Goal: Task Accomplishment & Management: Manage account settings

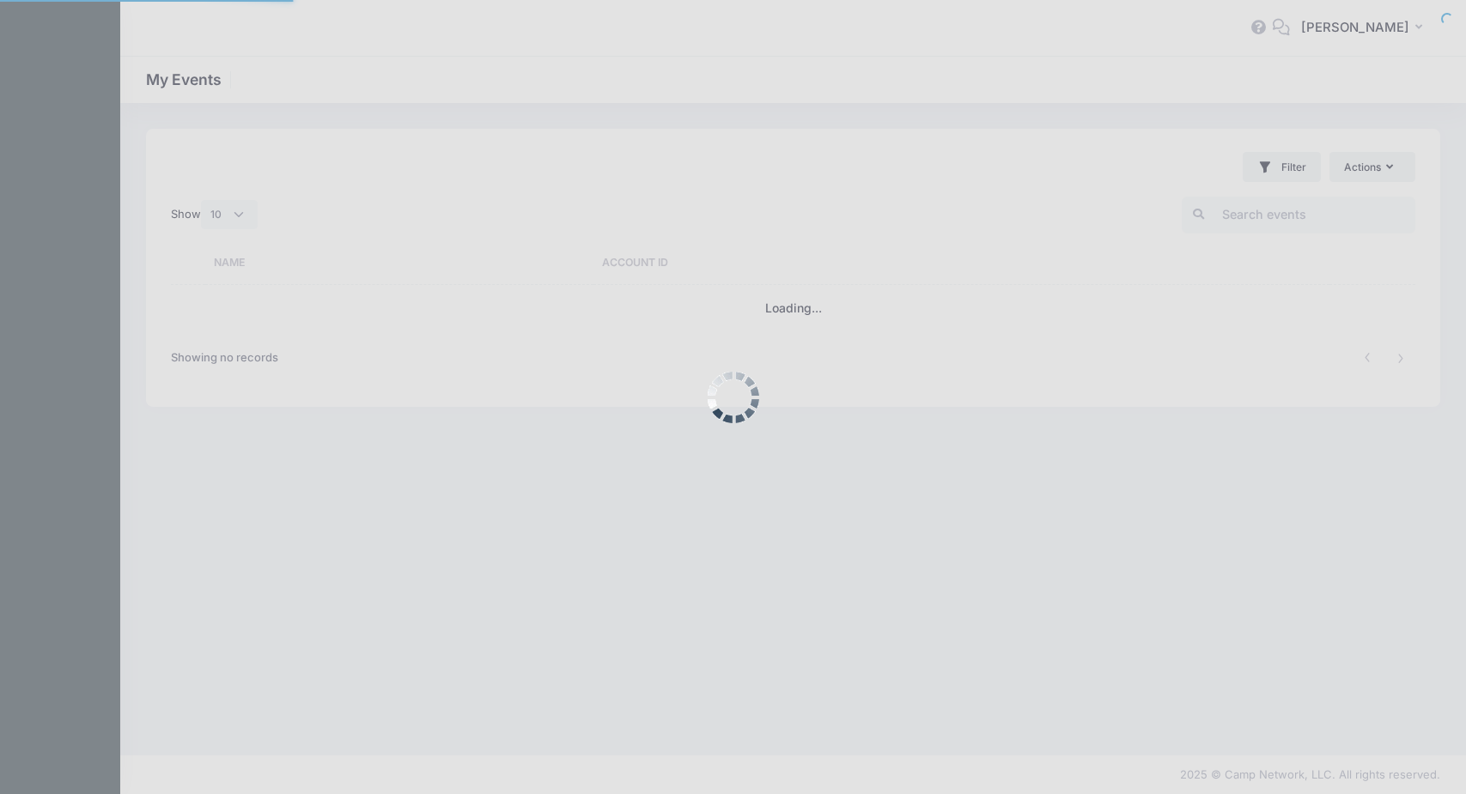
select select "10"
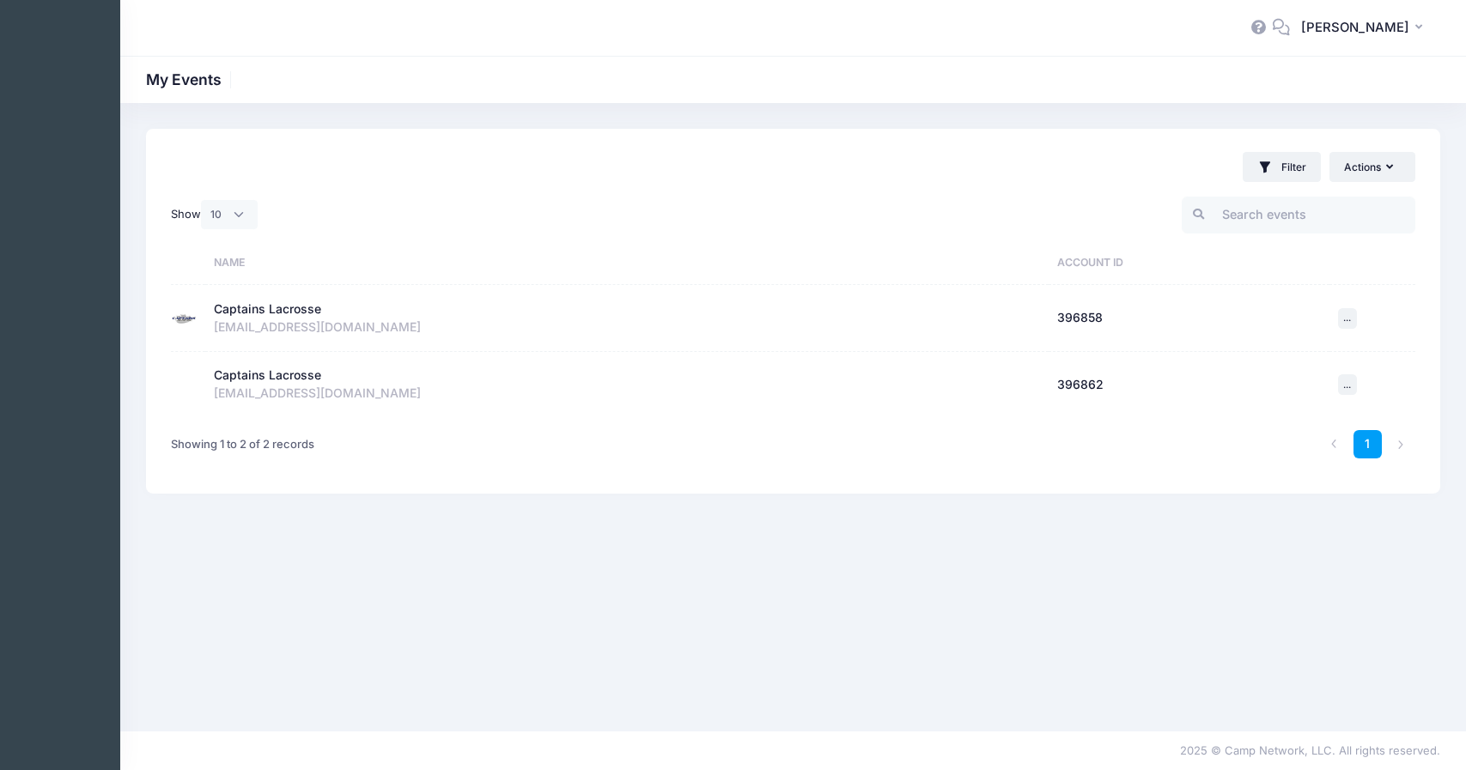
click at [281, 310] on div "Captains Lacrosse" at bounding box center [267, 310] width 107 height 18
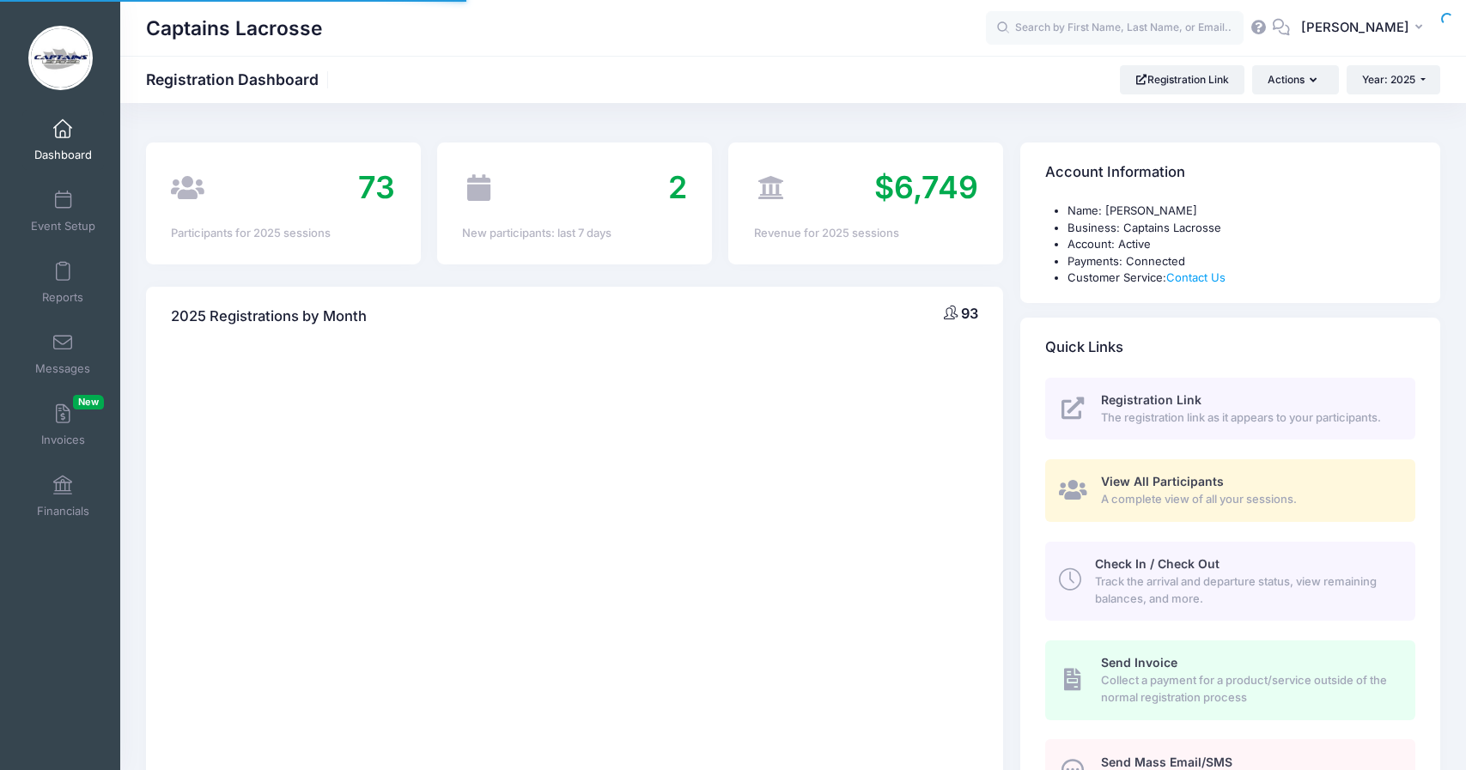
select select
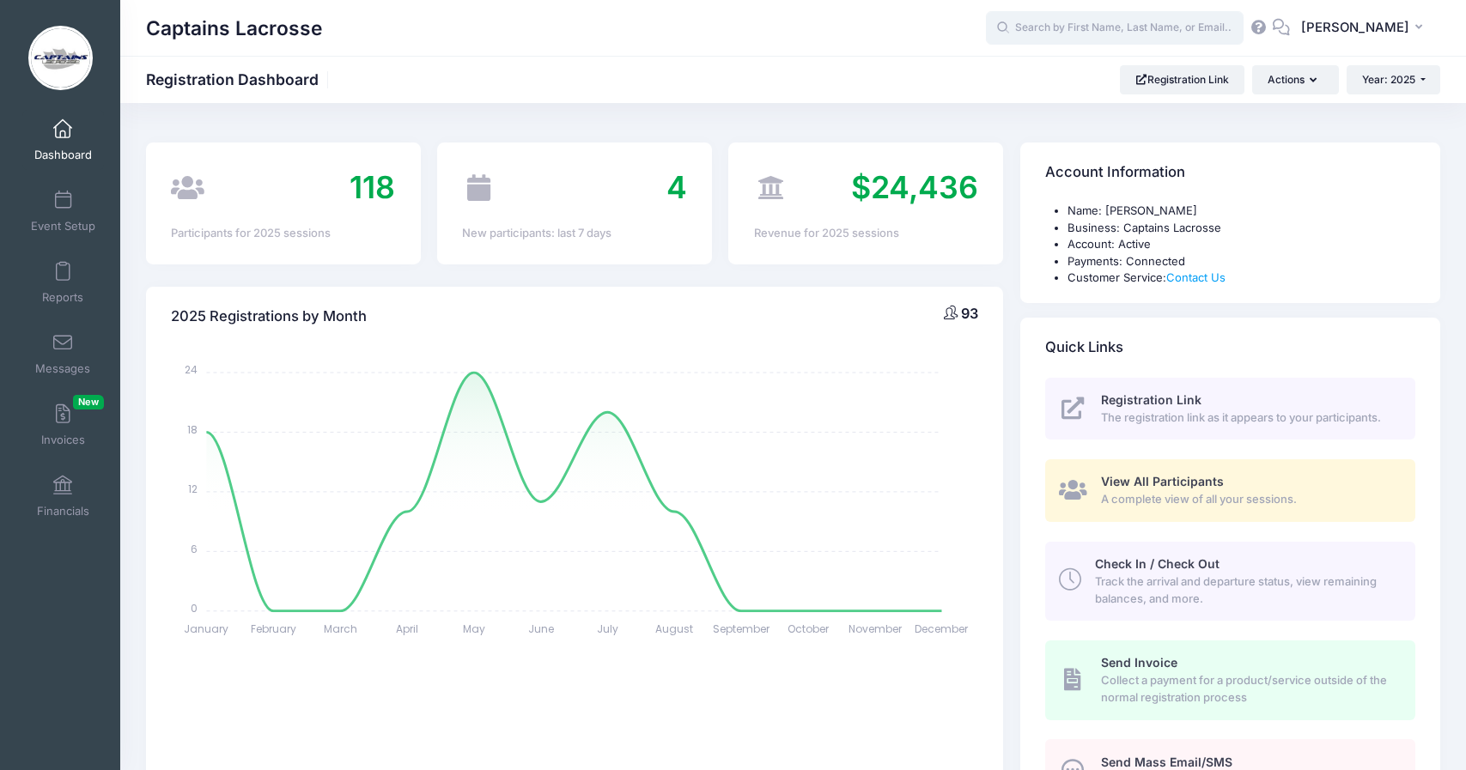
click at [1161, 24] on input "text" at bounding box center [1115, 28] width 258 height 34
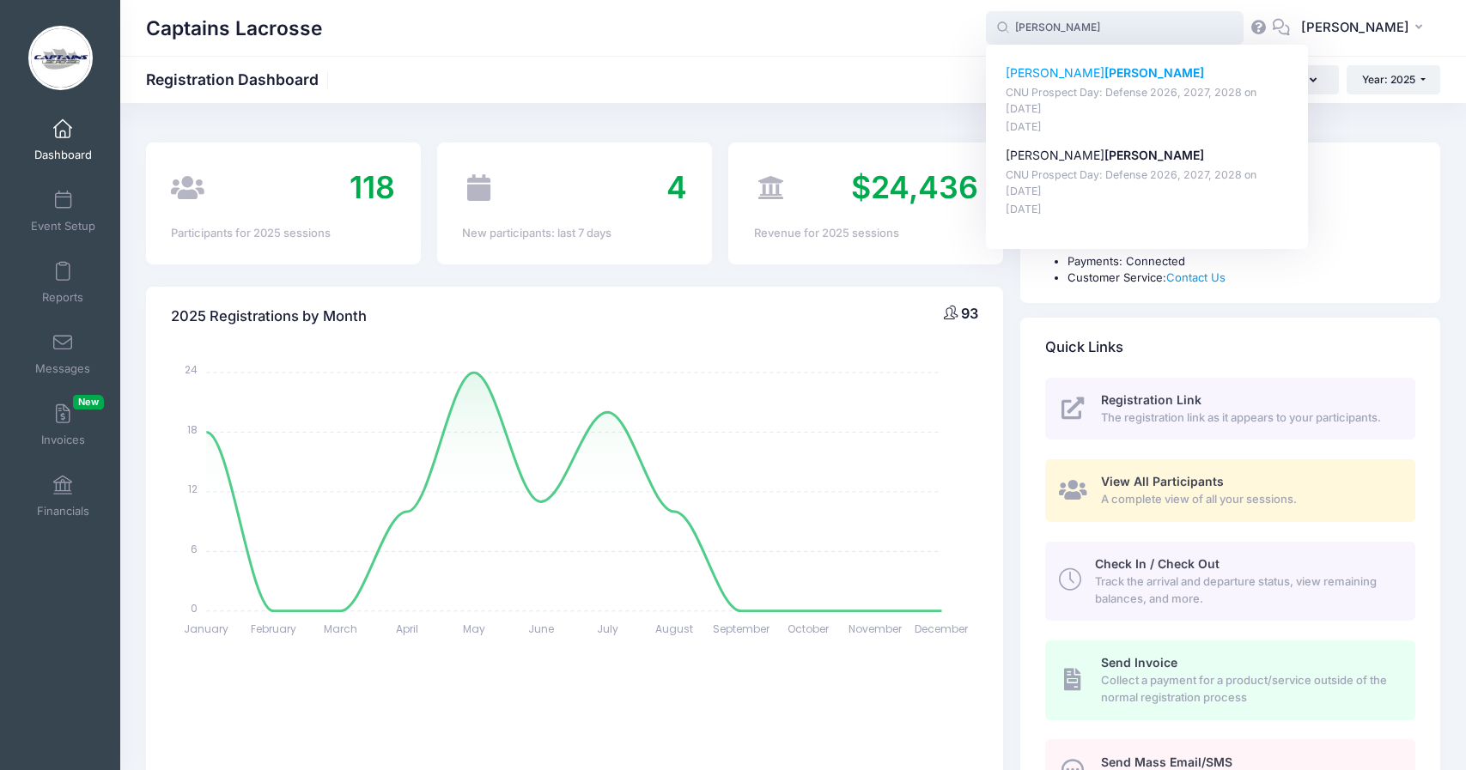
click at [1105, 74] on strong "[PERSON_NAME]" at bounding box center [1155, 72] width 100 height 15
type input "[PERSON_NAME] (CNU Prospect Day: Defense 2026, 2027, 2028, [DATE])"
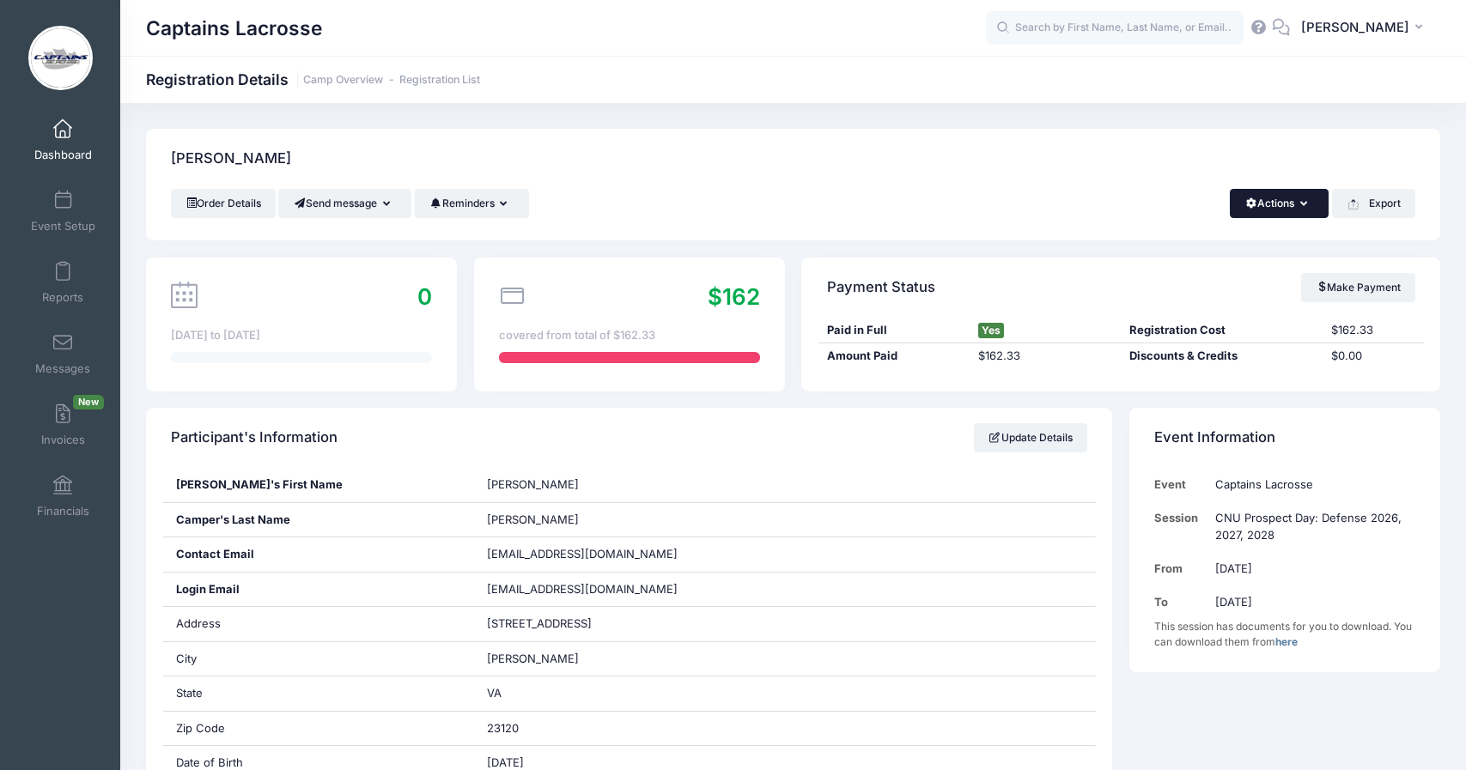
click at [1291, 198] on button "Actions" at bounding box center [1279, 203] width 99 height 29
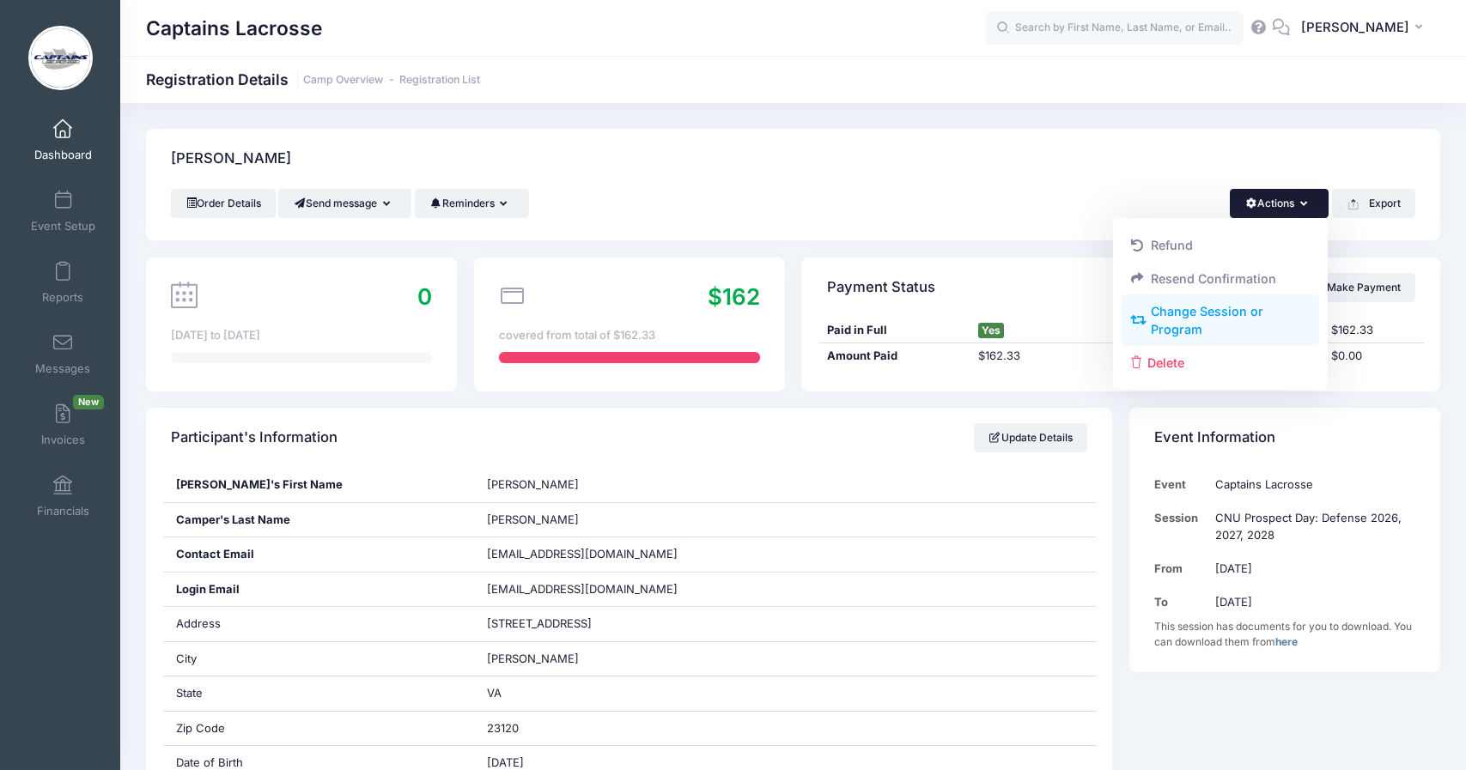
click at [1198, 313] on link "Change Session or Program" at bounding box center [1221, 321] width 198 height 52
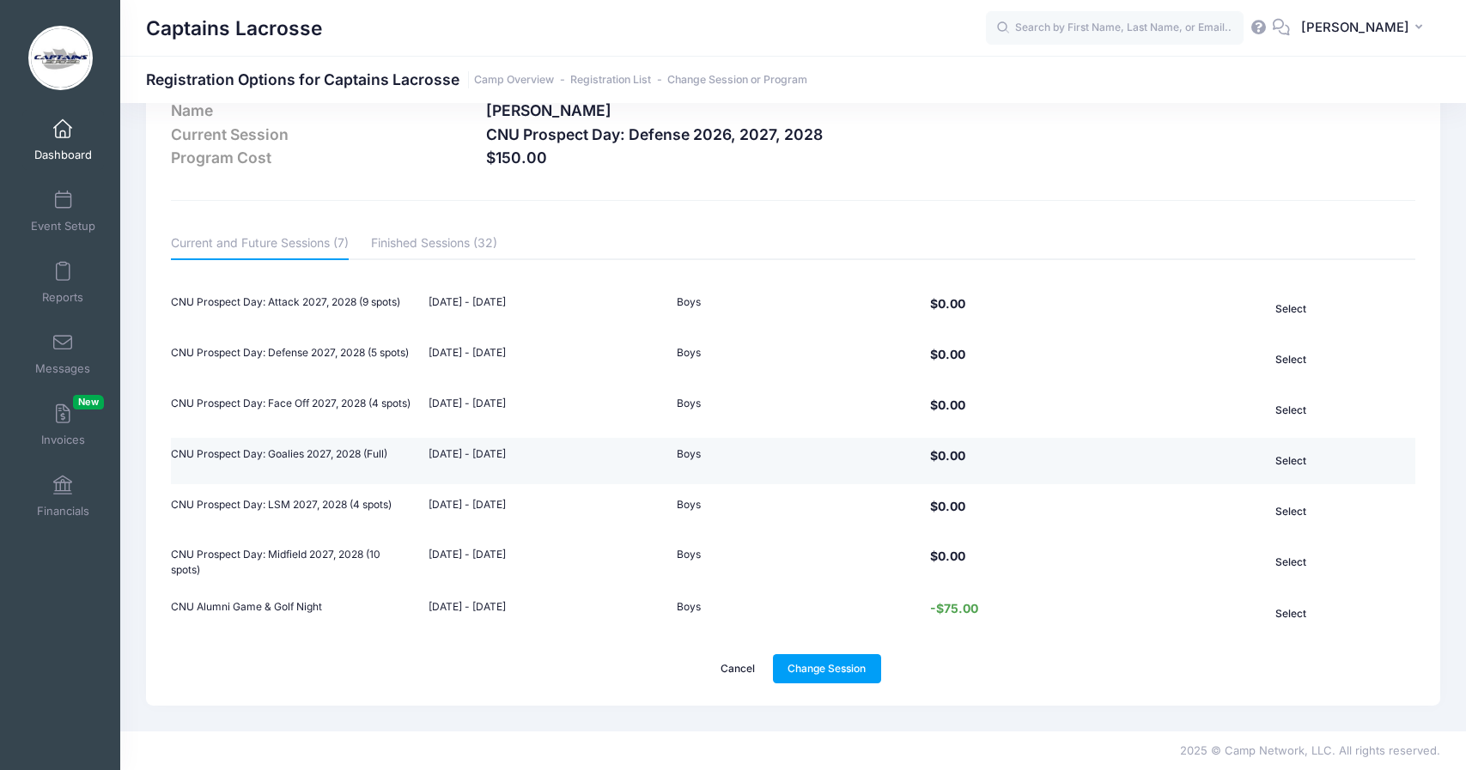
scroll to position [52, 0]
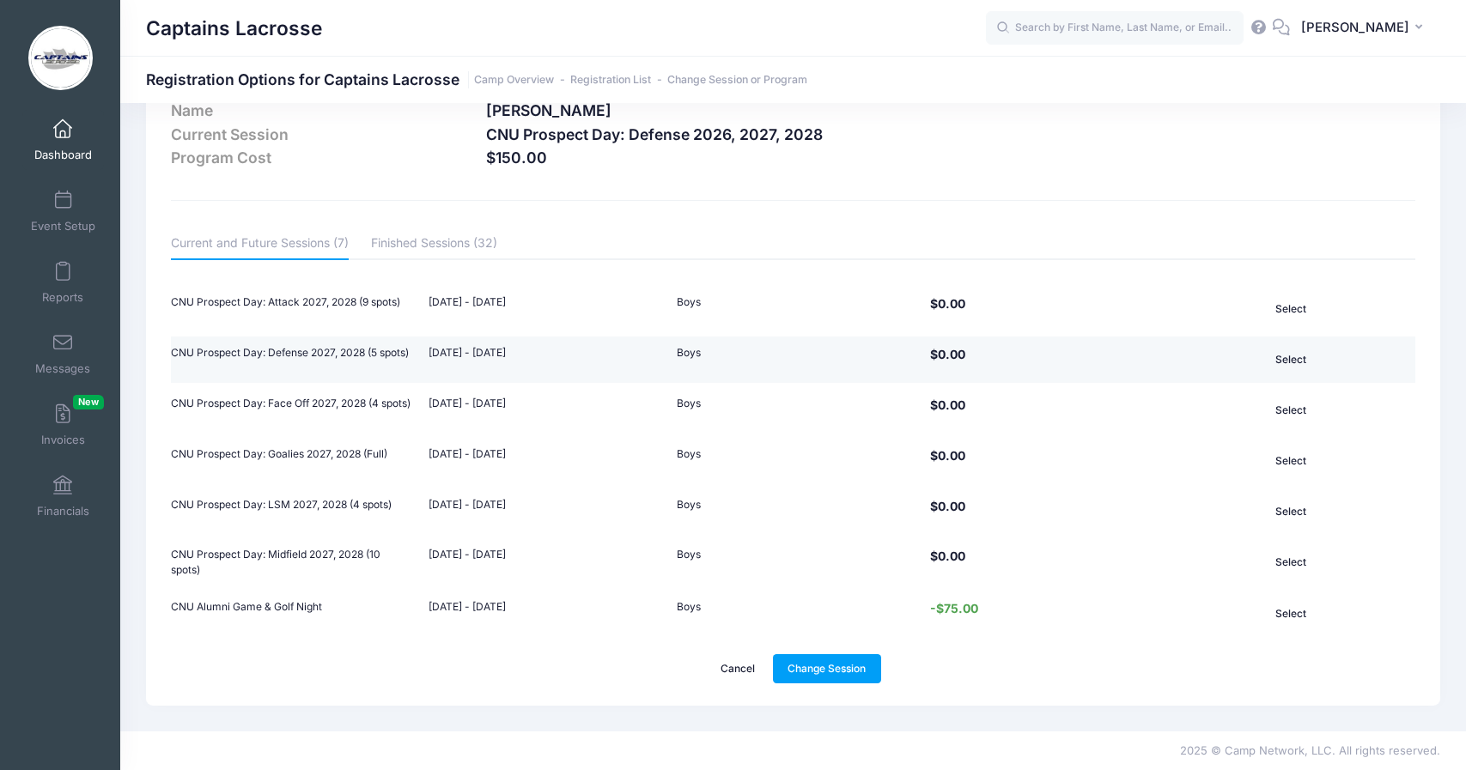
click at [298, 353] on td "CNU Prospect Day: Defense 2027, 2028 (5 spots)" at bounding box center [295, 360] width 249 height 46
click at [282, 349] on td "CNU Prospect Day: Defense 2027, 2028 (5 spots)" at bounding box center [295, 360] width 249 height 46
click at [510, 340] on td "[DATE] - [DATE]" at bounding box center [544, 360] width 249 height 46
click at [686, 349] on td "Boys" at bounding box center [793, 360] width 249 height 46
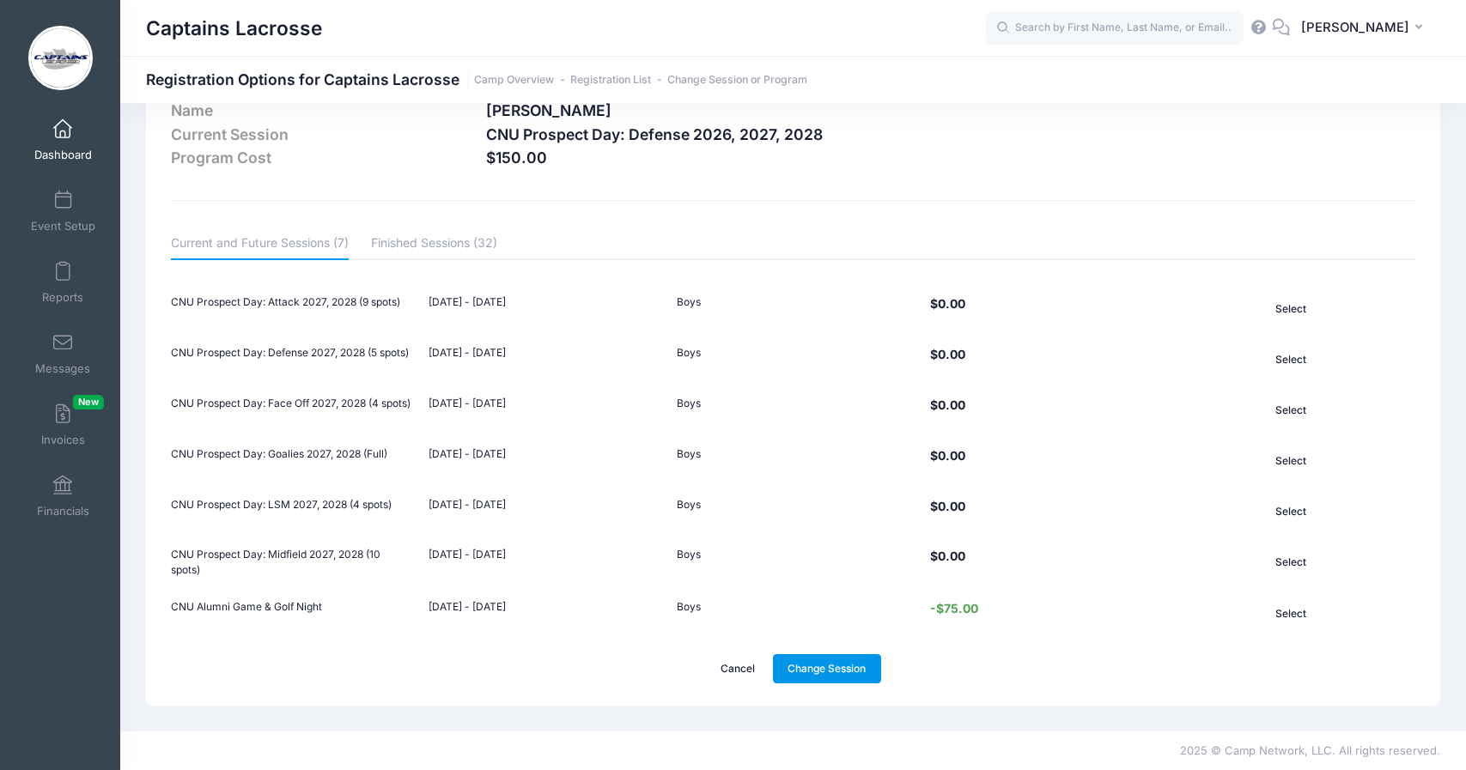
click at [817, 667] on link "Change Session" at bounding box center [827, 668] width 108 height 29
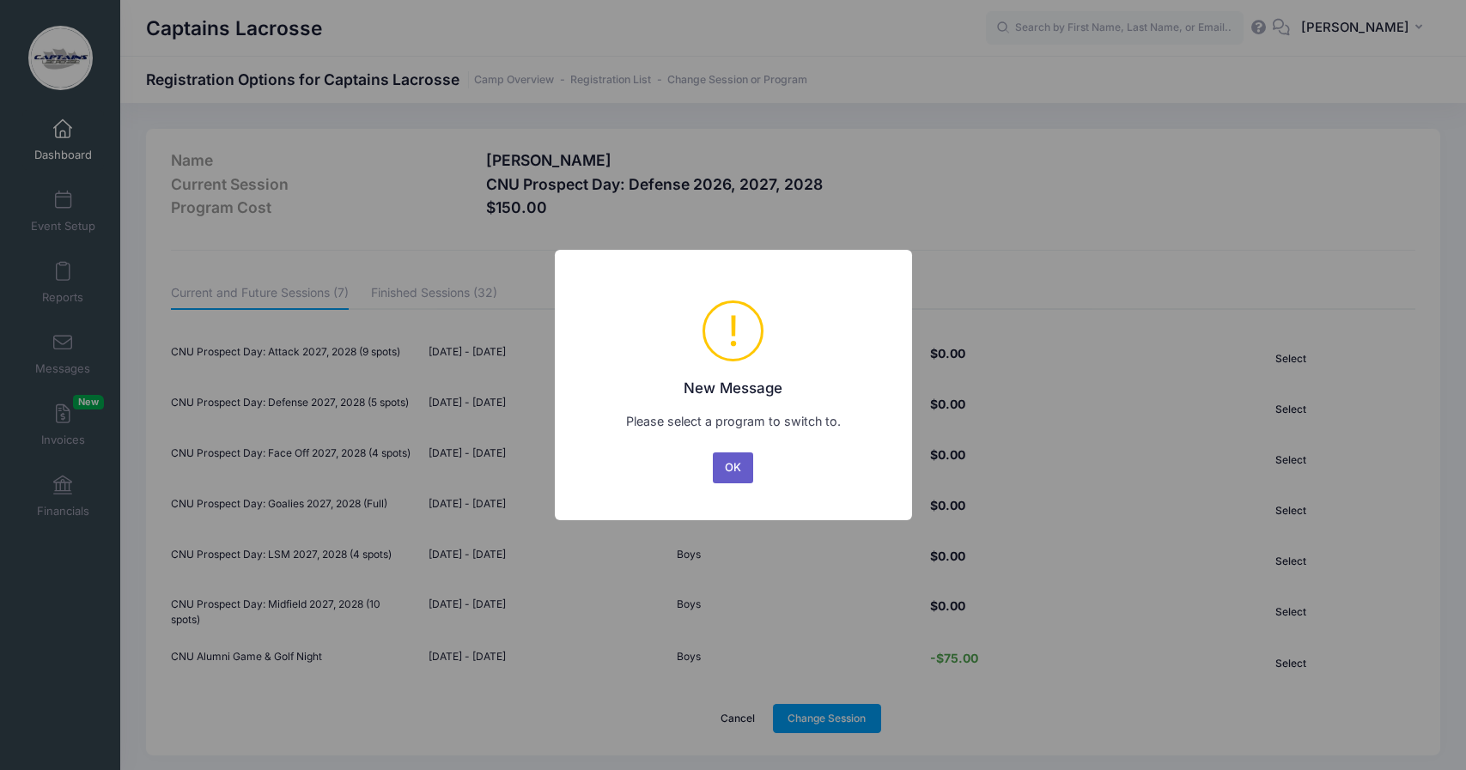
click at [737, 470] on button "OK" at bounding box center [733, 468] width 41 height 31
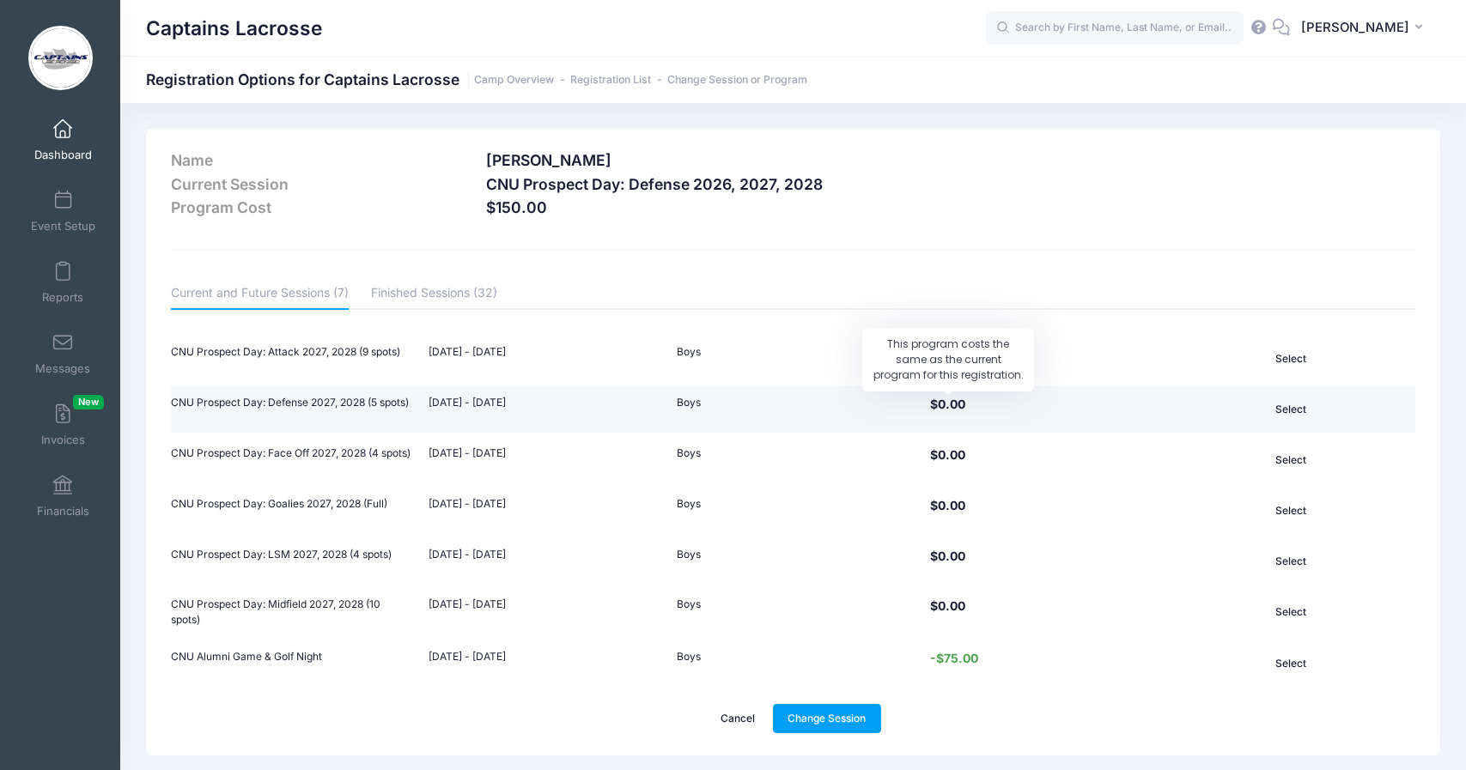
click at [950, 399] on span "$0.00" at bounding box center [948, 404] width 44 height 15
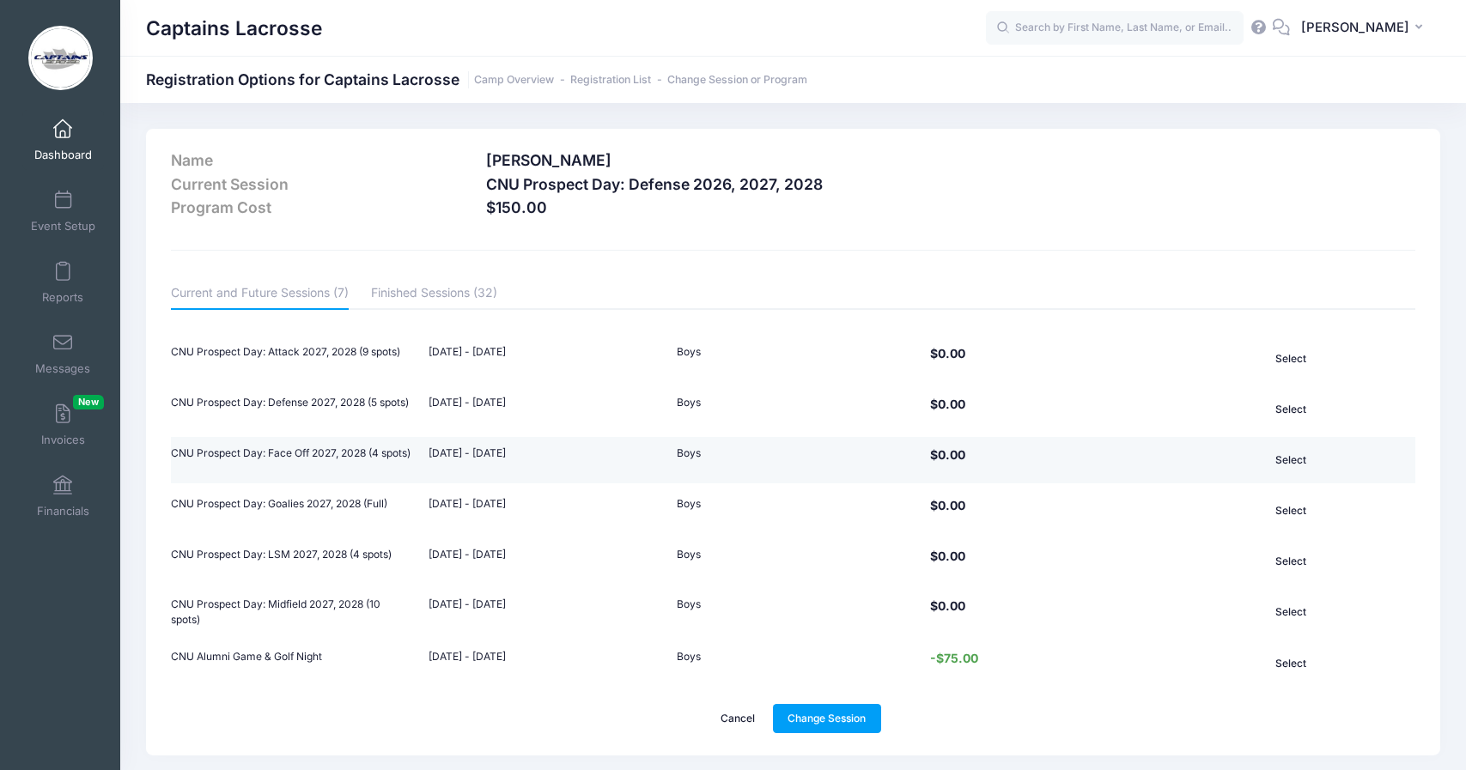
scroll to position [1, 0]
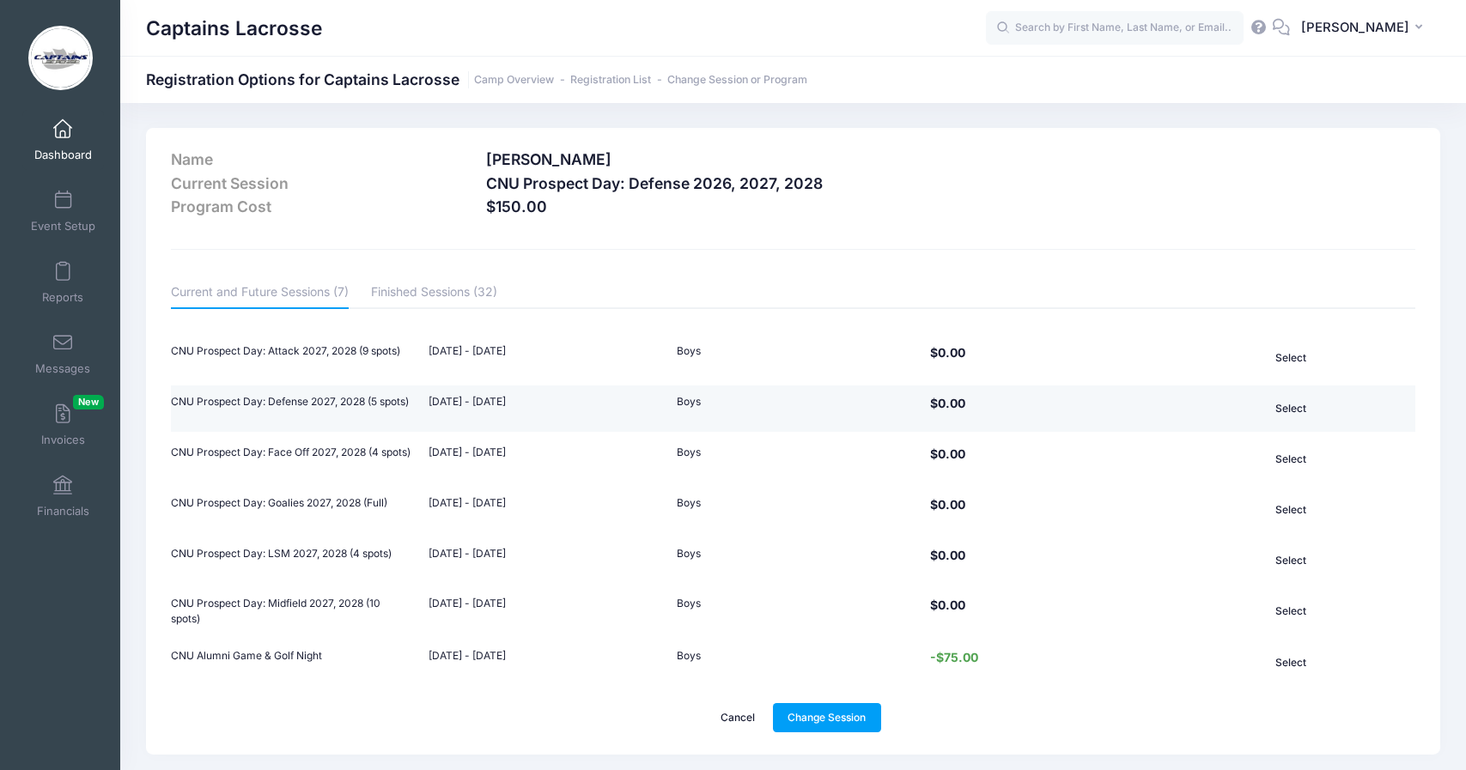
click at [327, 399] on td "CNU Prospect Day: Defense 2027, 2028 (5 spots)" at bounding box center [295, 409] width 249 height 46
click at [1294, 411] on button "Select" at bounding box center [1291, 408] width 155 height 29
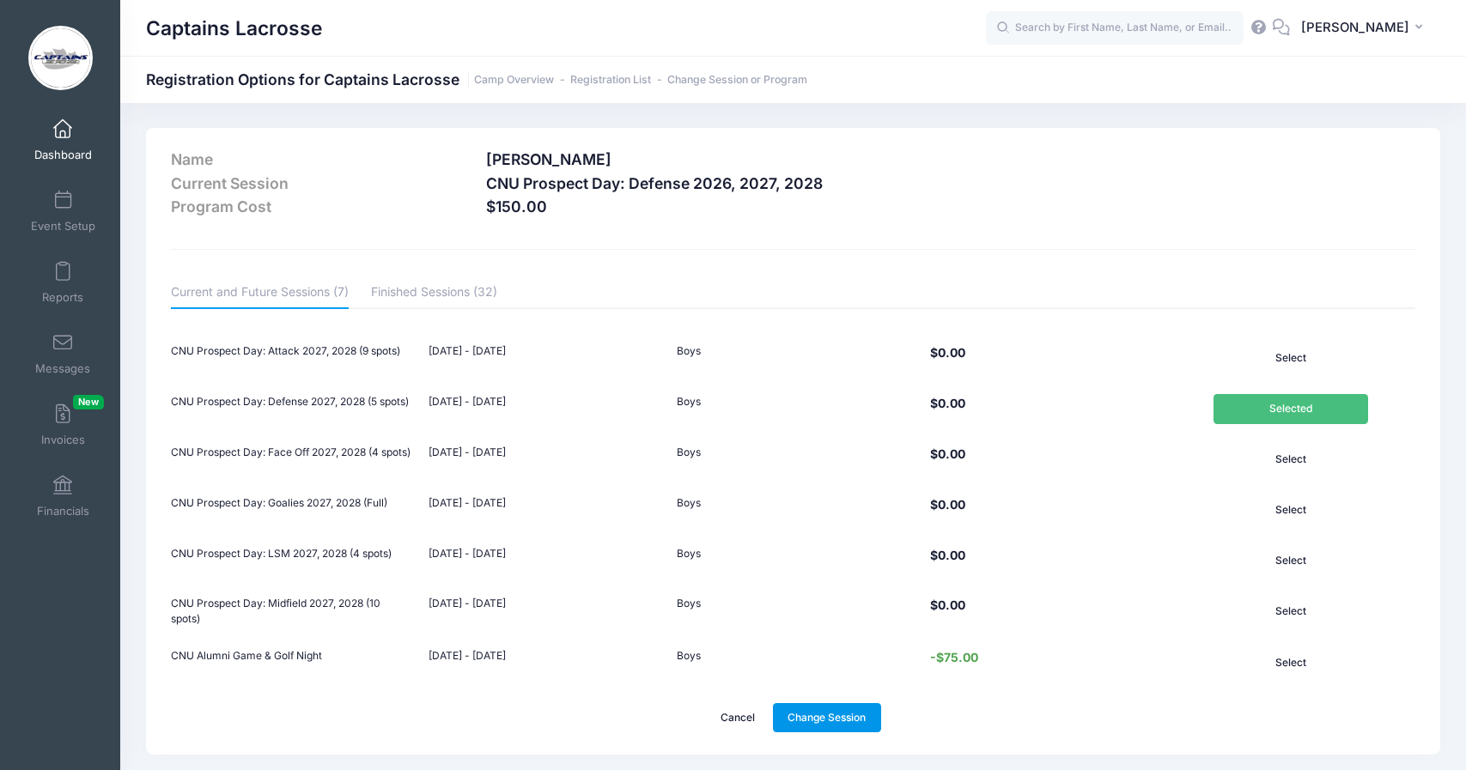
click at [849, 725] on link "Change Session" at bounding box center [827, 717] width 108 height 29
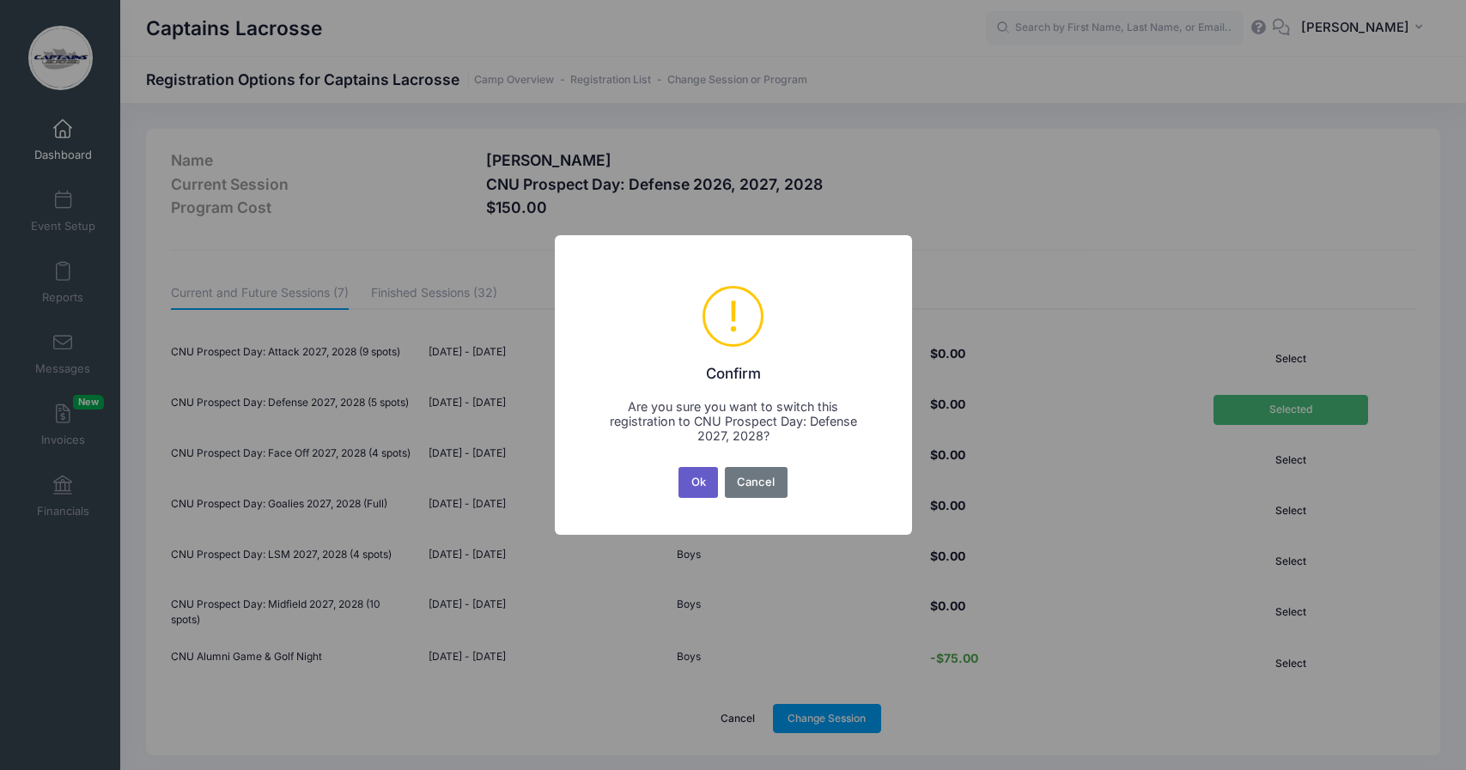
click at [700, 488] on button "Ok" at bounding box center [699, 482] width 40 height 31
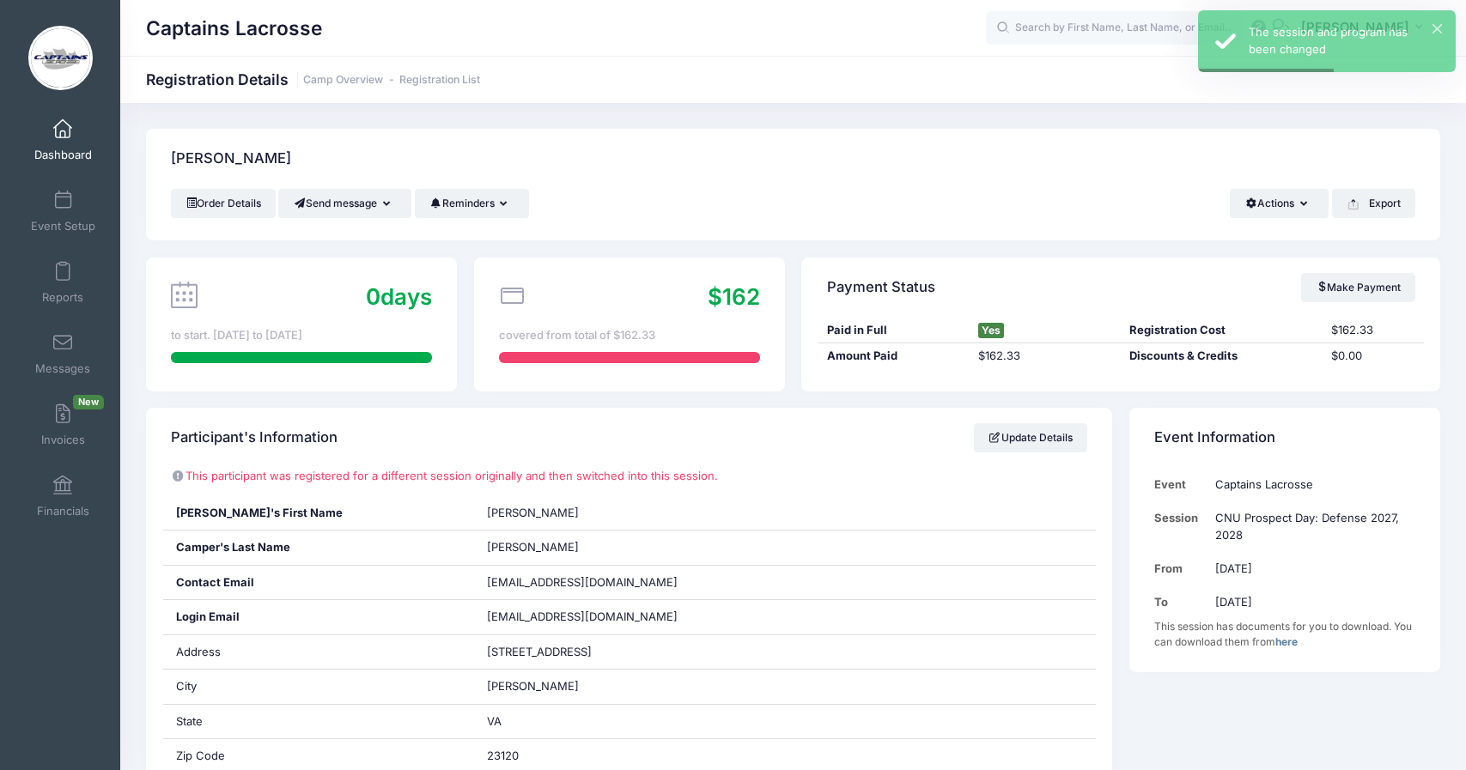
click at [63, 129] on span at bounding box center [63, 129] width 0 height 19
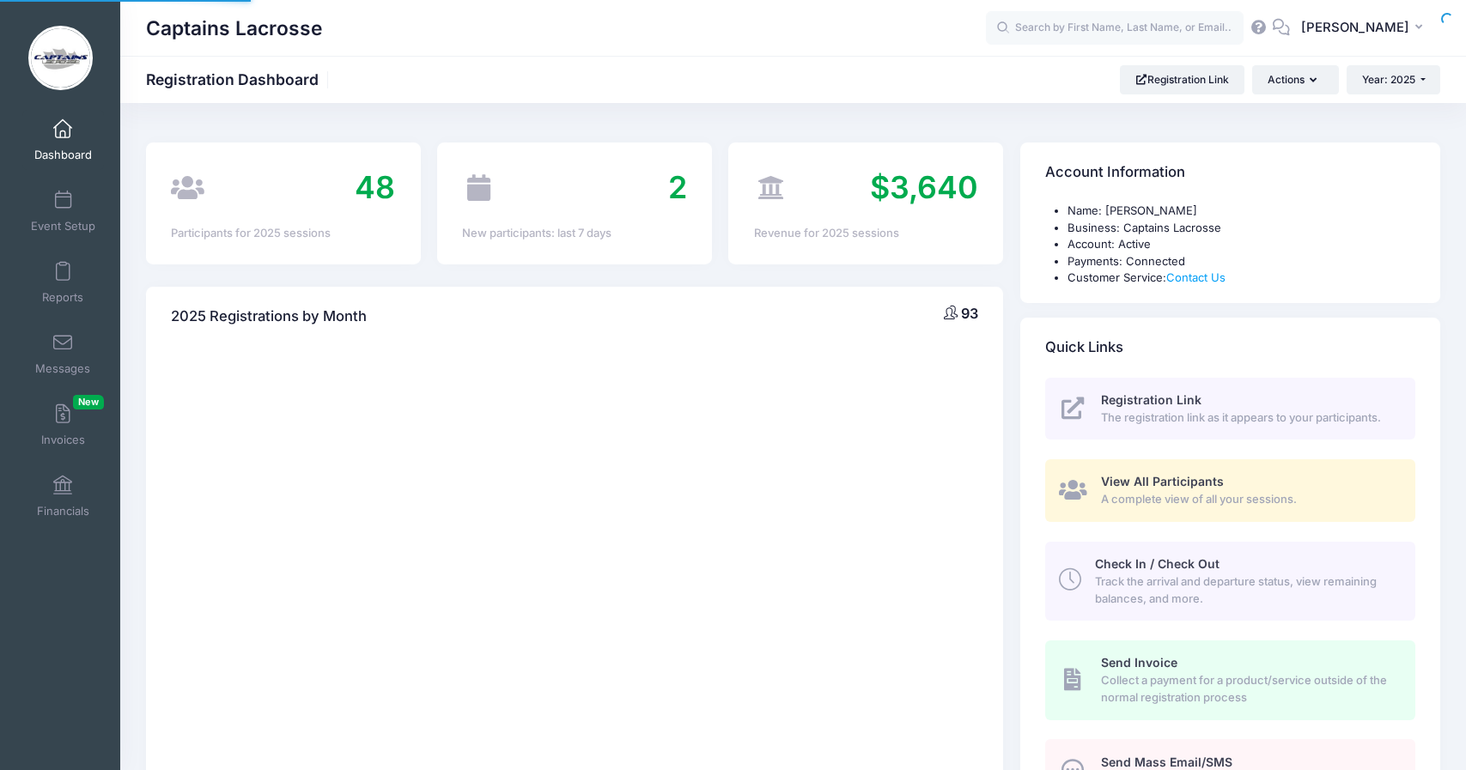
select select
